Goal: Information Seeking & Learning: Learn about a topic

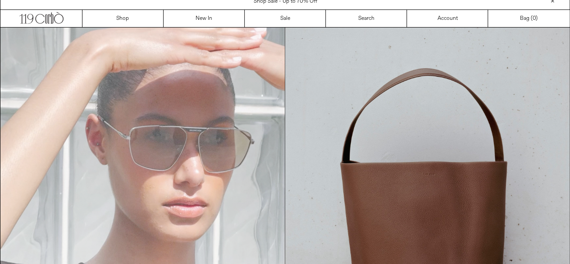
scroll to position [3, 0]
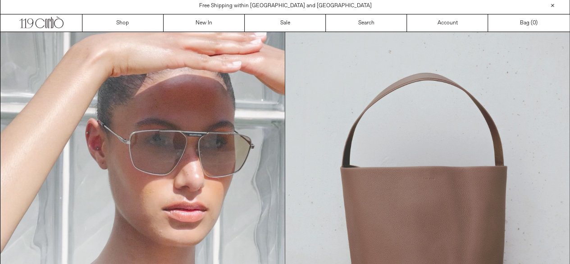
click at [400, 160] on img at bounding box center [427, 211] width 284 height 358
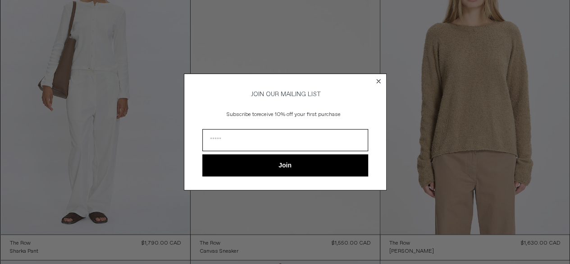
scroll to position [408, 0]
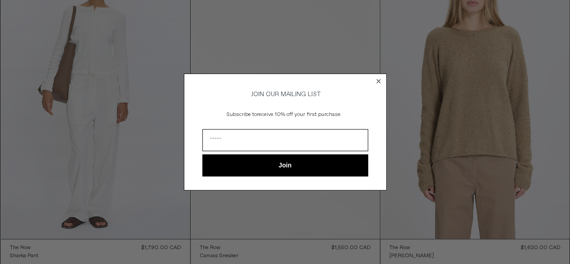
click at [378, 82] on circle "Close dialog" at bounding box center [378, 81] width 9 height 9
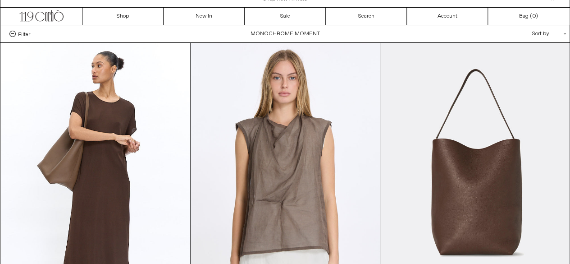
scroll to position [0, 0]
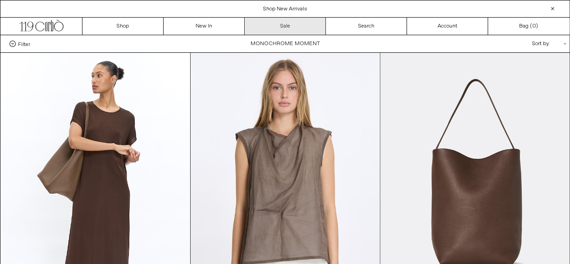
click at [280, 27] on link "Sale" at bounding box center [285, 26] width 81 height 17
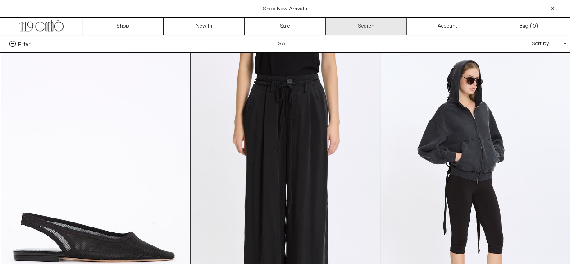
click at [363, 27] on link "Search" at bounding box center [366, 26] width 81 height 17
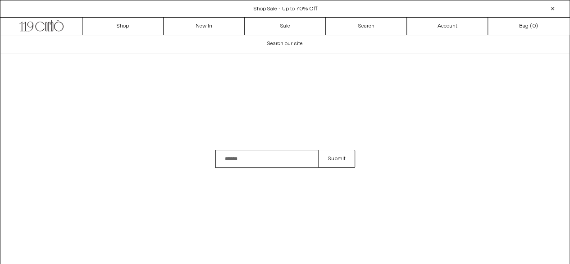
click at [266, 151] on input "Search" at bounding box center [266, 159] width 103 height 18
type input "*******"
click at [339, 159] on button "Submit" at bounding box center [336, 159] width 37 height 18
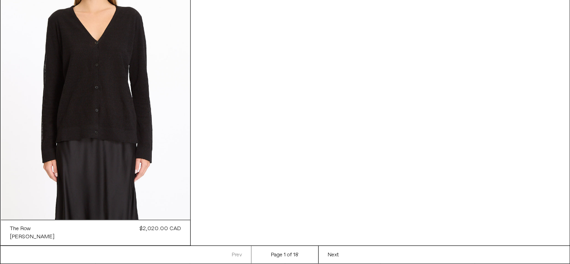
scroll to position [1146, 0]
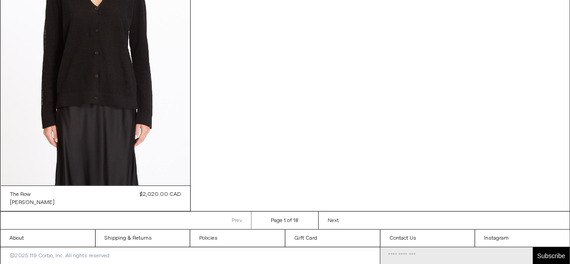
click at [328, 222] on span "Next" at bounding box center [333, 220] width 11 height 7
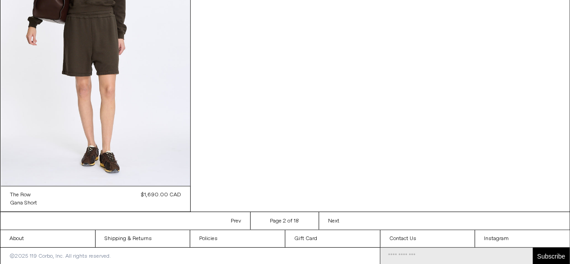
scroll to position [1146, 0]
click at [340, 222] on link "Next Next page" at bounding box center [334, 222] width 30 height 18
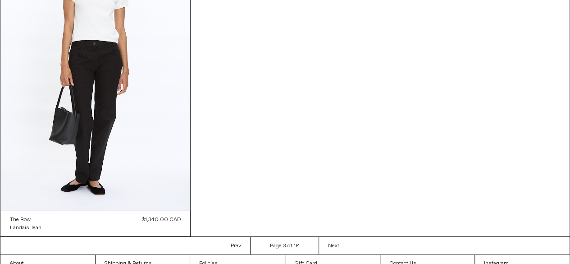
scroll to position [1146, 0]
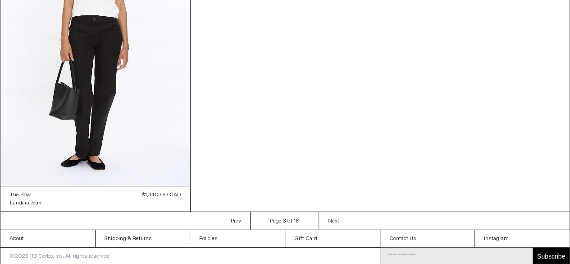
click at [333, 215] on link "Next Next page" at bounding box center [334, 221] width 30 height 18
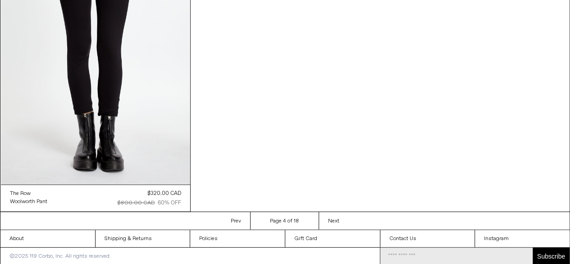
scroll to position [1146, 0]
click at [337, 218] on span "Next" at bounding box center [333, 221] width 11 height 7
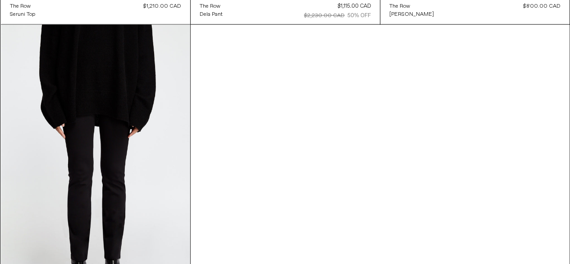
scroll to position [1148, 0]
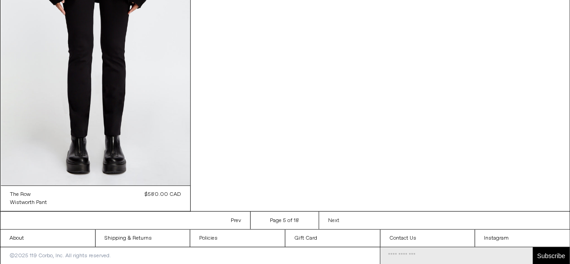
click at [340, 218] on link "Next Next page" at bounding box center [334, 220] width 30 height 18
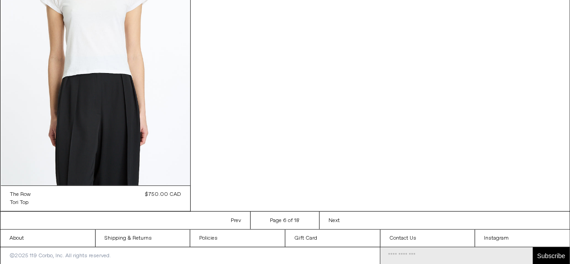
scroll to position [1148, 0]
click at [333, 219] on span "Next" at bounding box center [334, 220] width 11 height 7
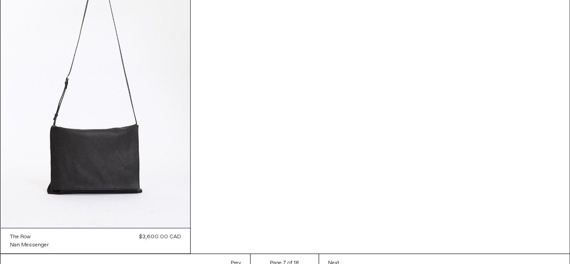
scroll to position [1146, 0]
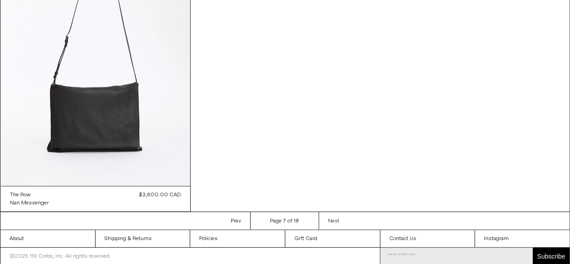
click at [328, 219] on span "Next" at bounding box center [333, 220] width 11 height 7
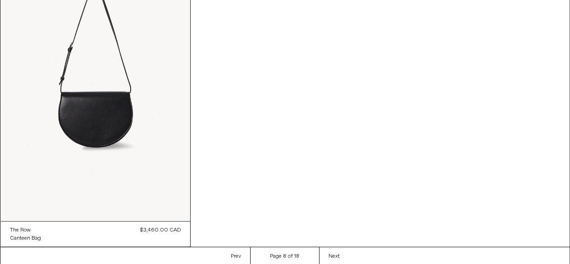
scroll to position [1146, 0]
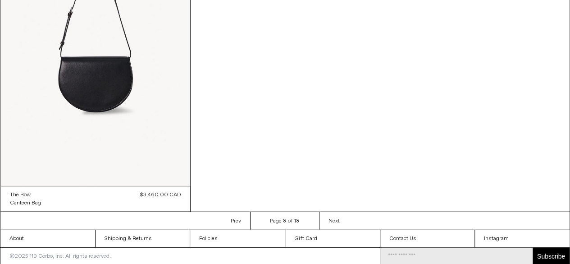
click at [330, 218] on span "Next" at bounding box center [334, 220] width 11 height 7
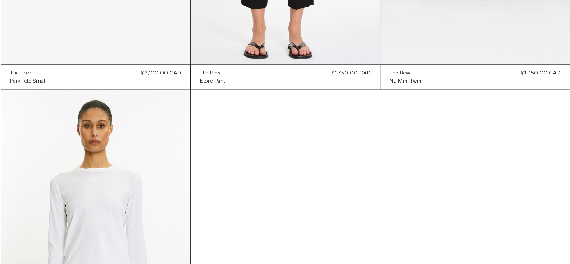
scroll to position [1146, 0]
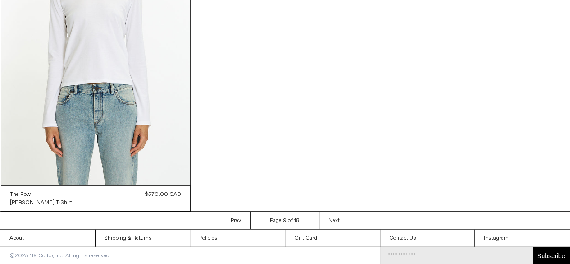
click at [330, 217] on span "Next" at bounding box center [334, 220] width 11 height 7
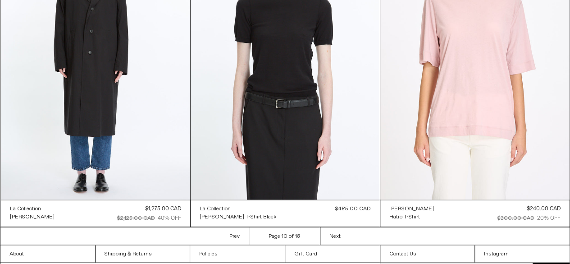
scroll to position [838, 0]
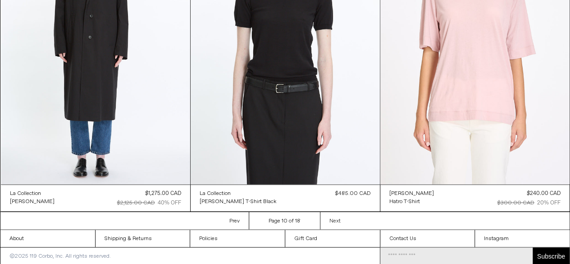
click at [332, 214] on link "Next Next page" at bounding box center [335, 220] width 30 height 18
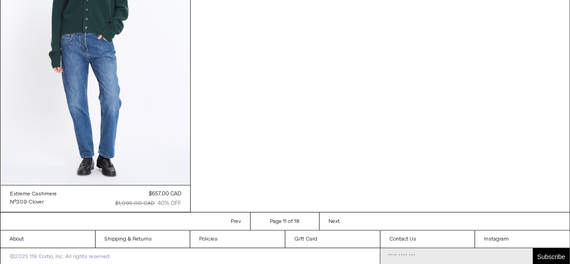
scroll to position [1150, 0]
click at [329, 218] on span "Next" at bounding box center [334, 221] width 11 height 7
